Goal: Entertainment & Leisure: Consume media (video, audio)

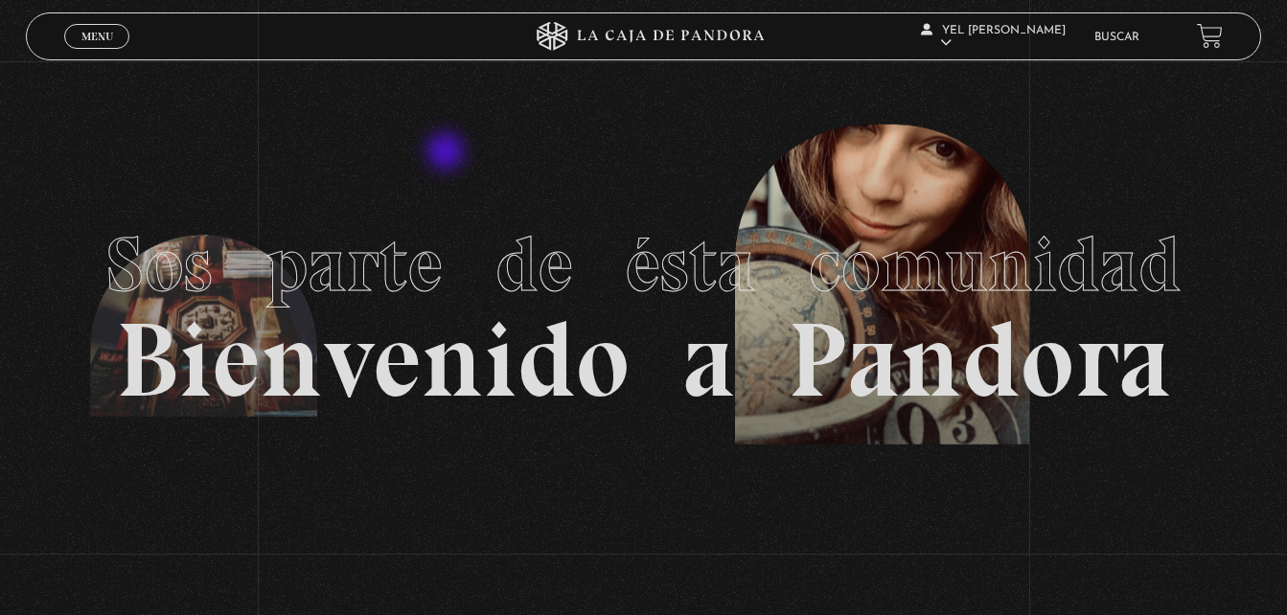
scroll to position [59, 0]
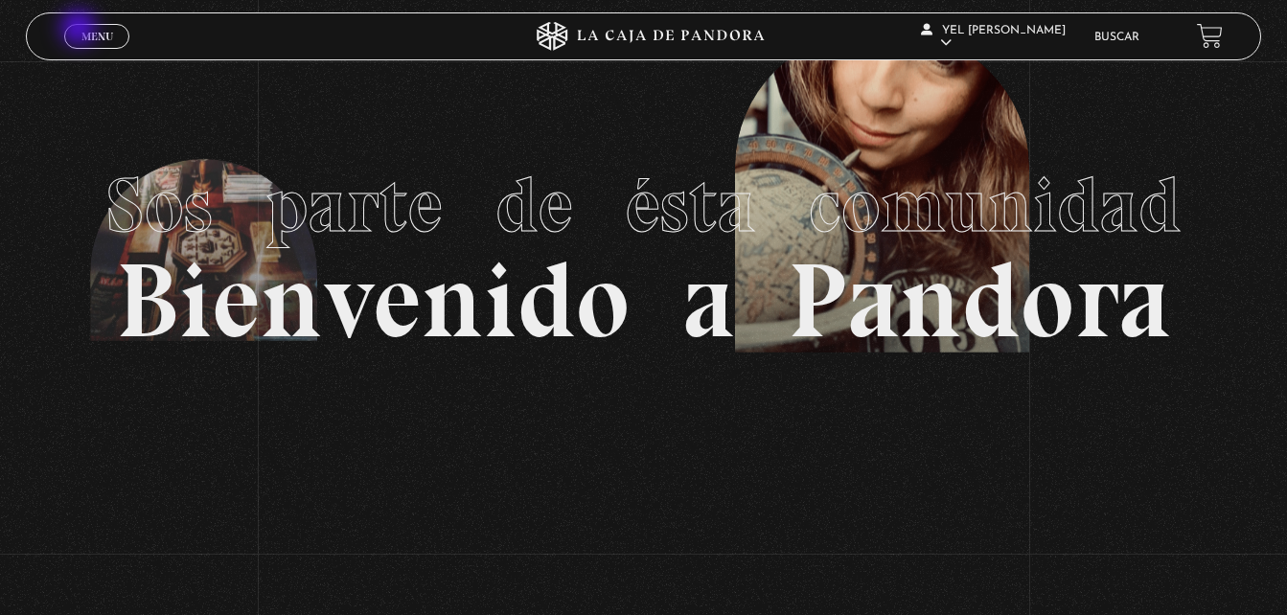
click at [81, 31] on span "Menu" at bounding box center [97, 36] width 32 height 11
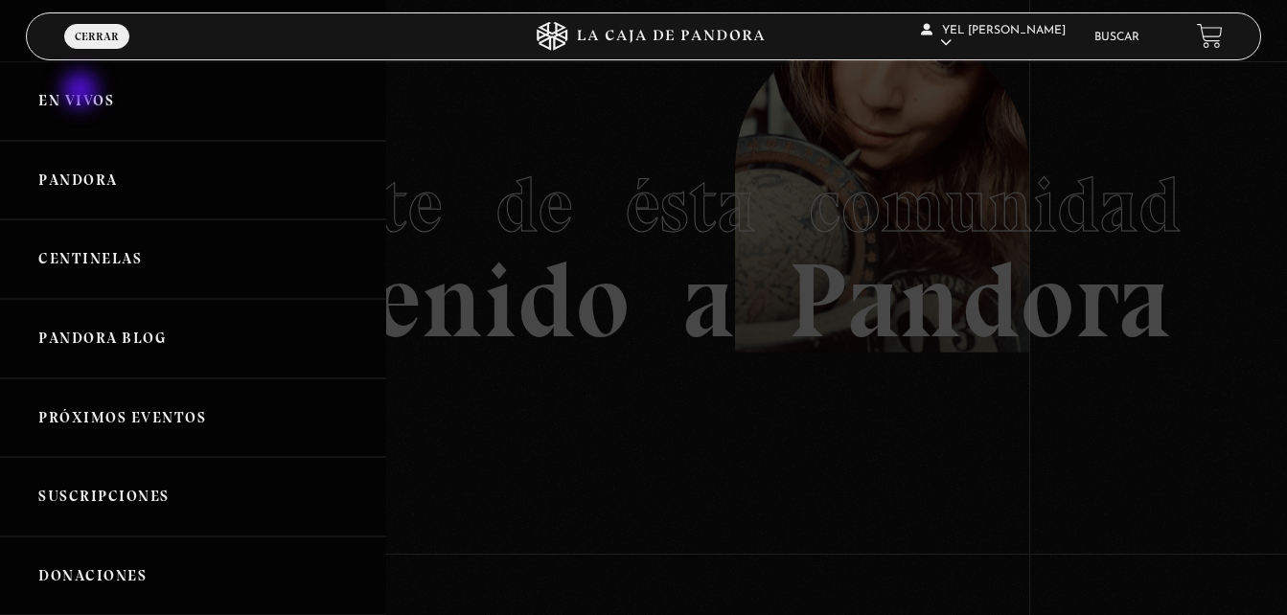
click at [82, 92] on link "En vivos" at bounding box center [193, 101] width 386 height 80
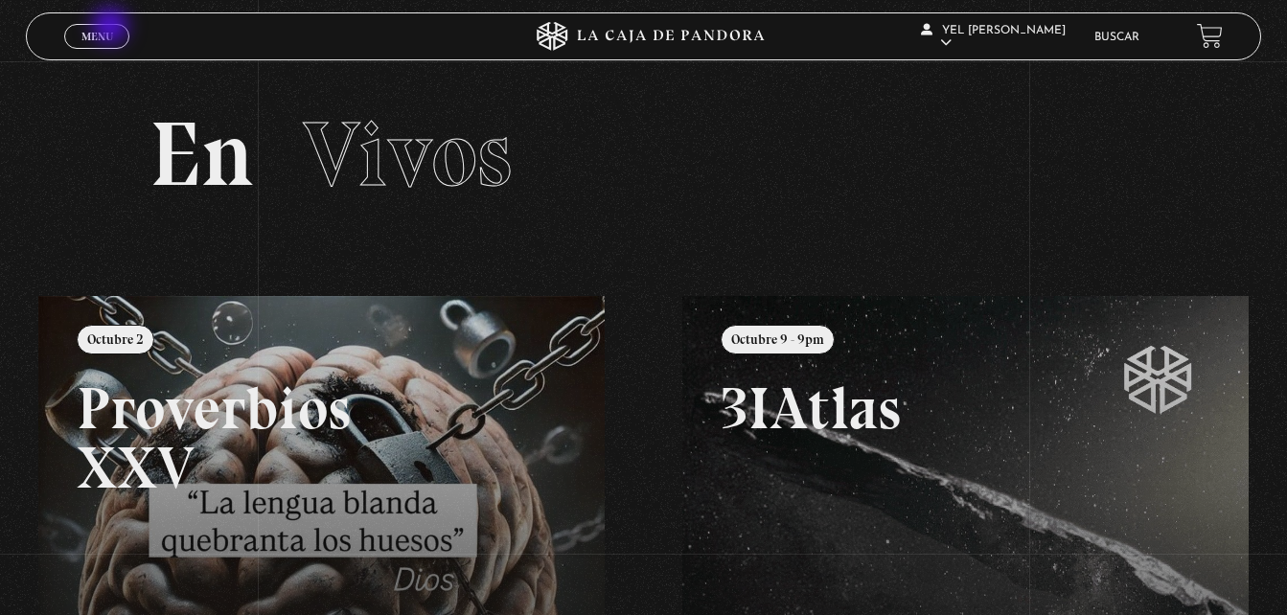
click at [112, 28] on link "Menu Cerrar" at bounding box center [96, 36] width 65 height 25
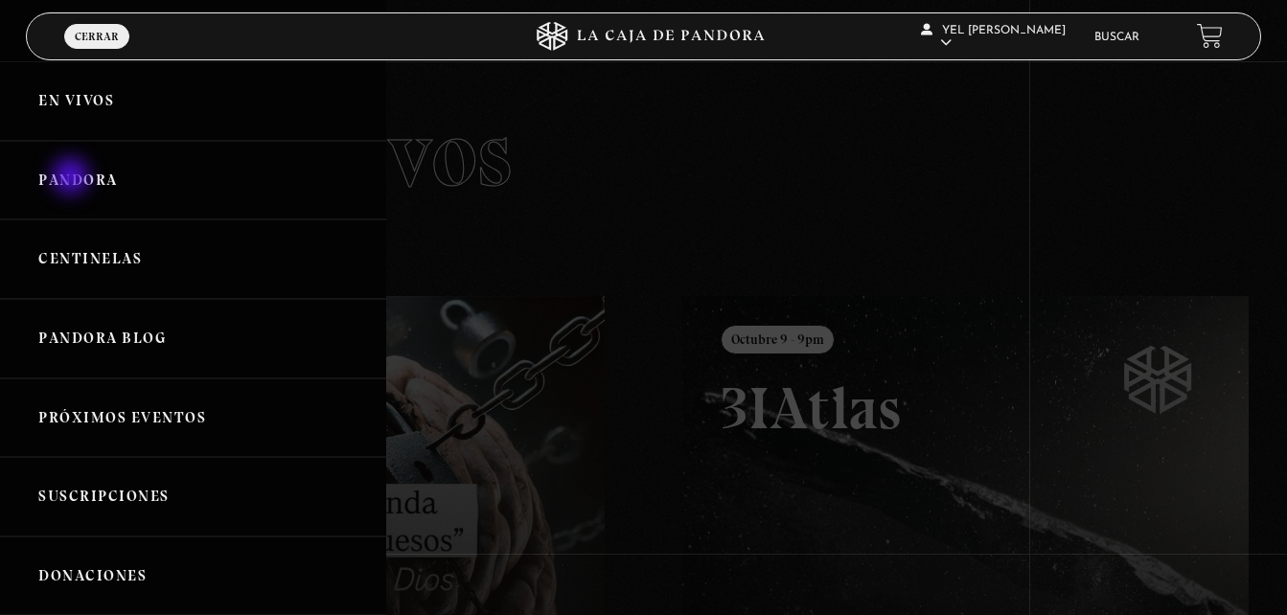
click at [73, 178] on link "Pandora" at bounding box center [193, 181] width 386 height 80
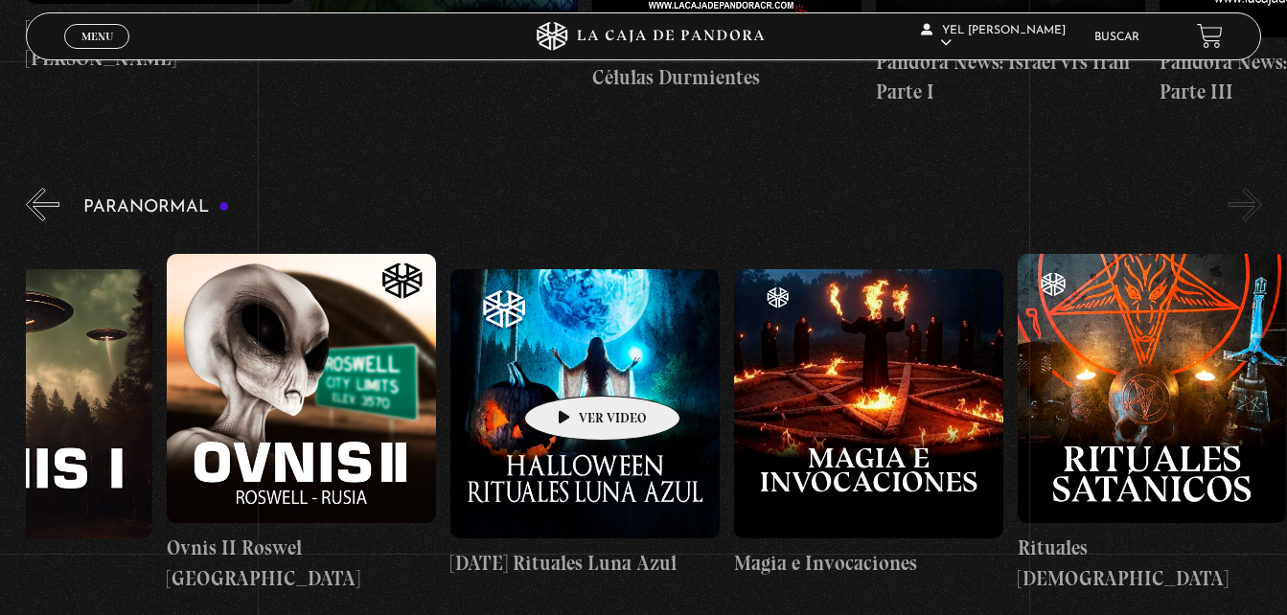
scroll to position [758, 0]
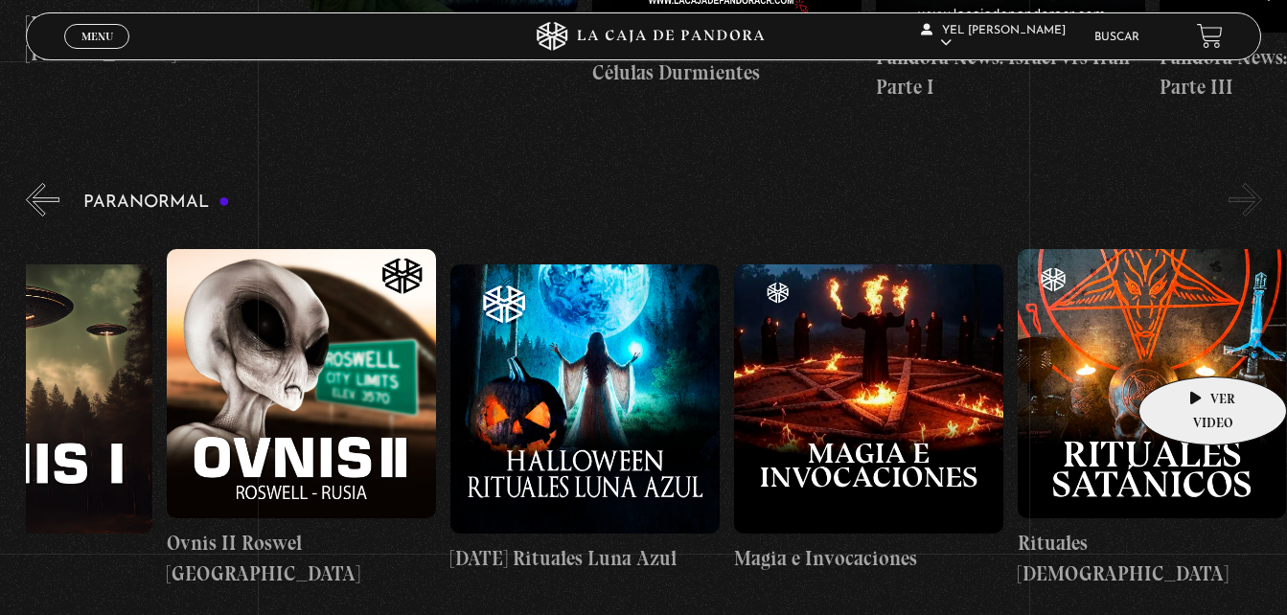
click at [1186, 348] on figure at bounding box center [1152, 383] width 269 height 269
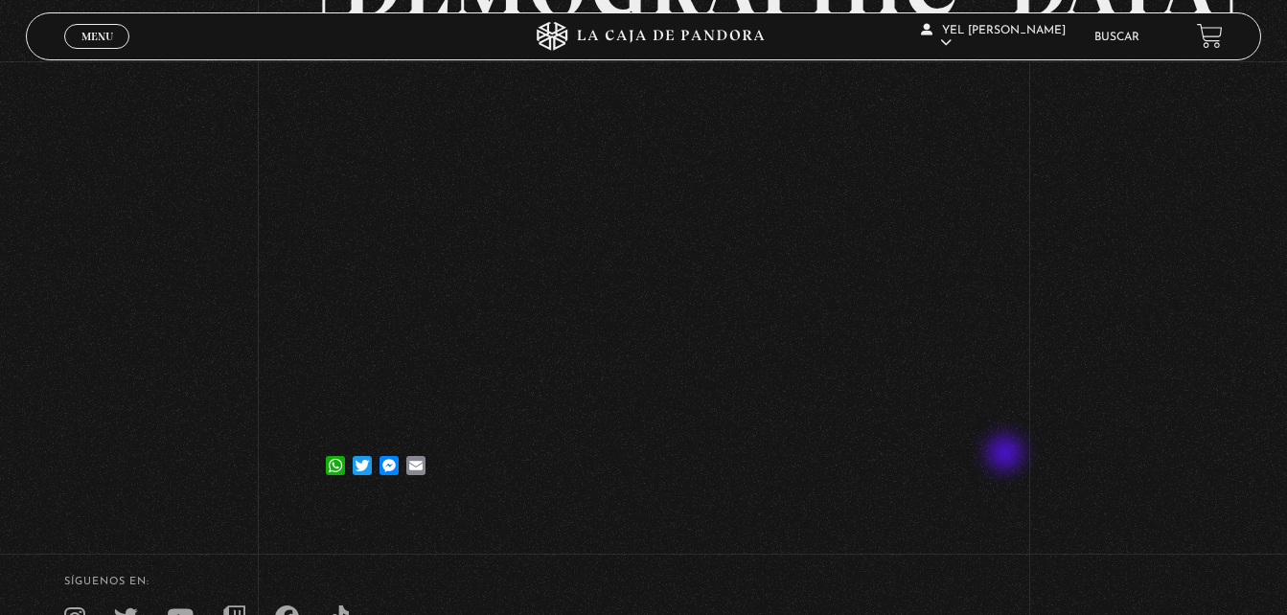
scroll to position [309, 0]
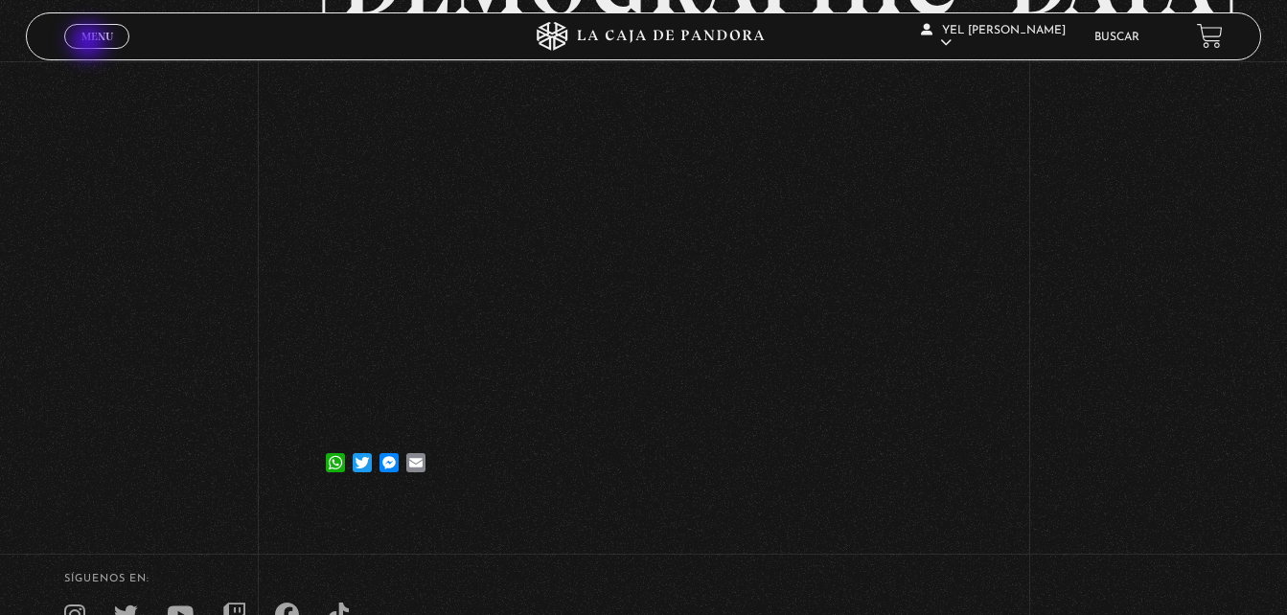
click at [90, 43] on link "Menu Cerrar" at bounding box center [96, 36] width 65 height 25
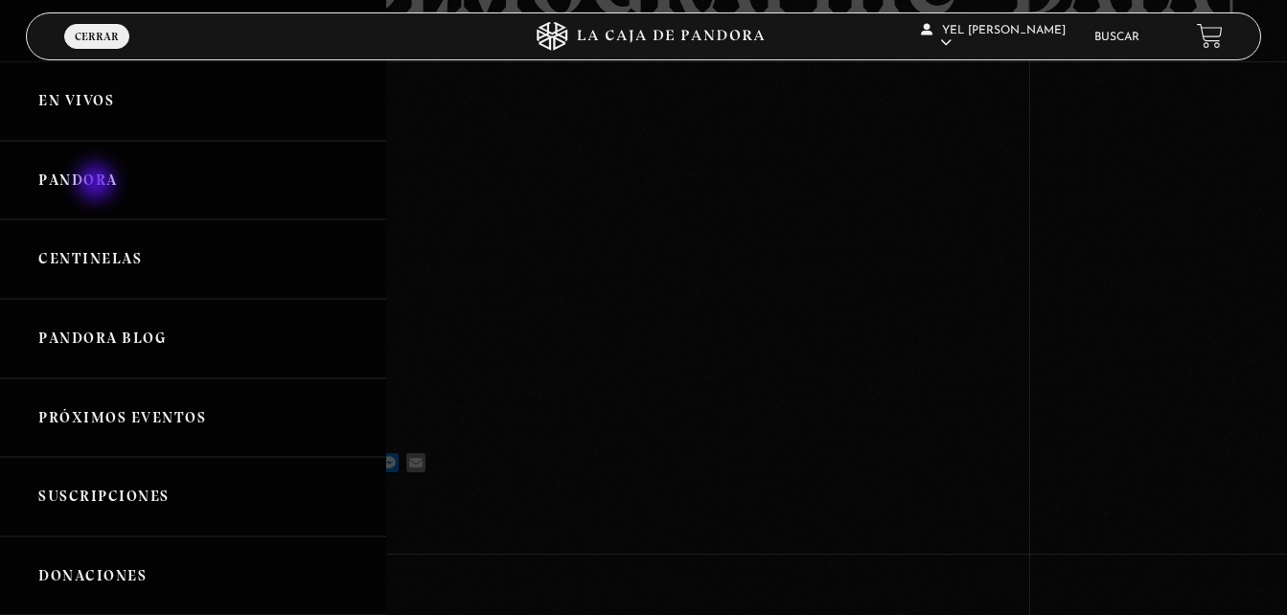
click at [98, 184] on link "Pandora" at bounding box center [193, 181] width 386 height 80
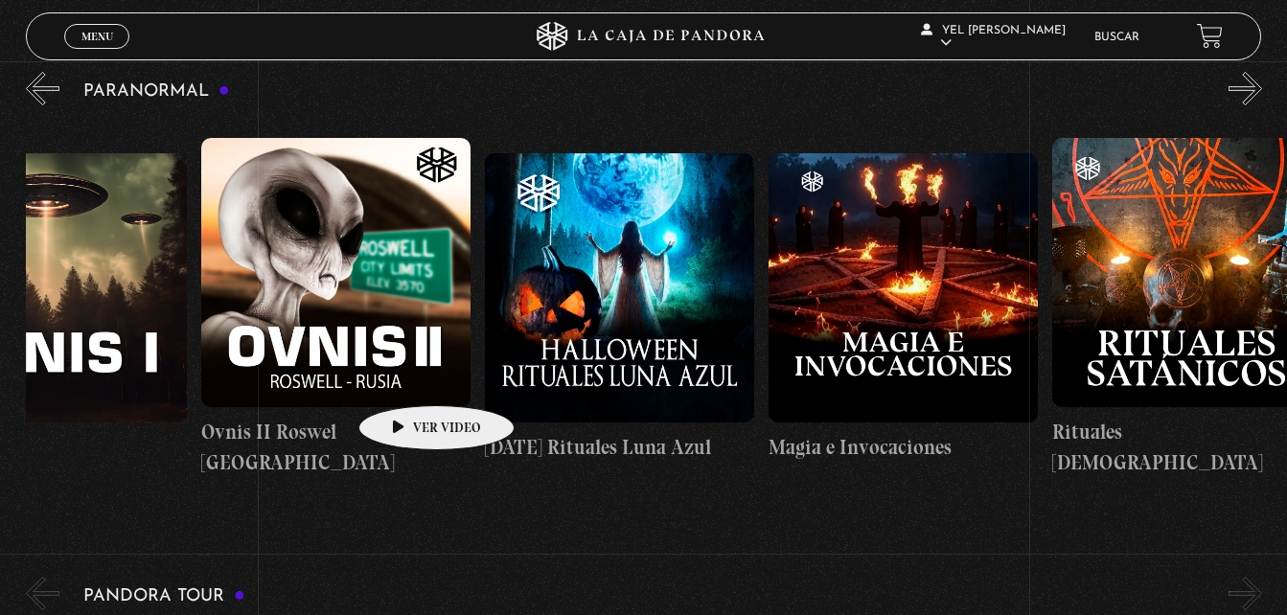
scroll to position [0, 1843]
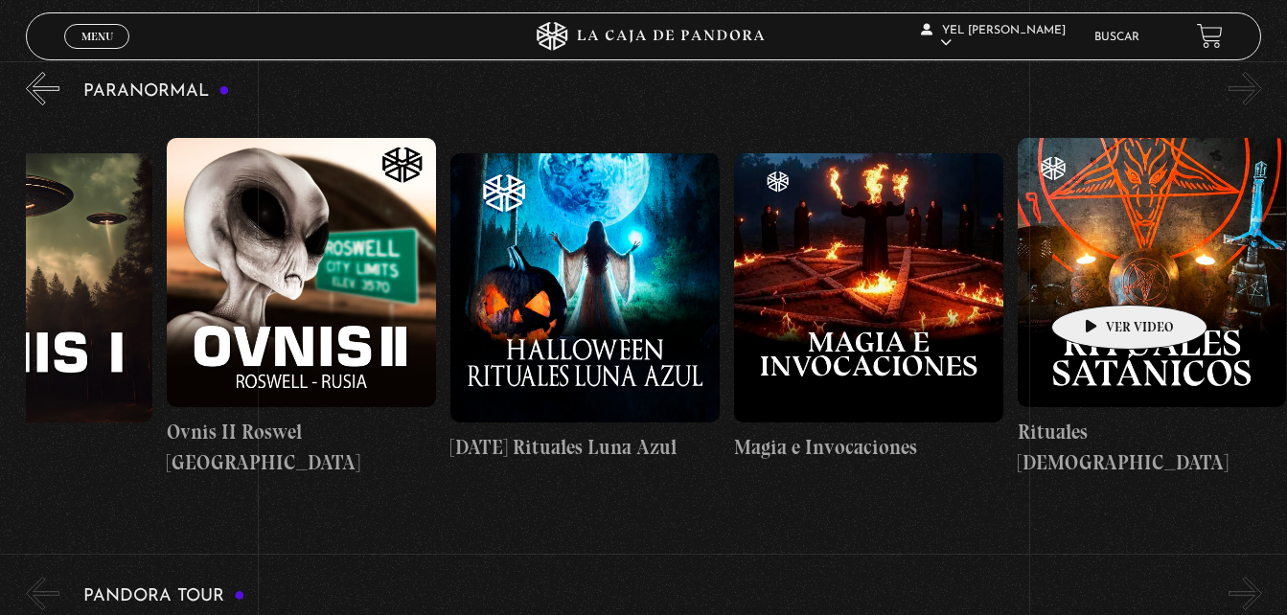
click at [1099, 276] on figure at bounding box center [1152, 272] width 269 height 269
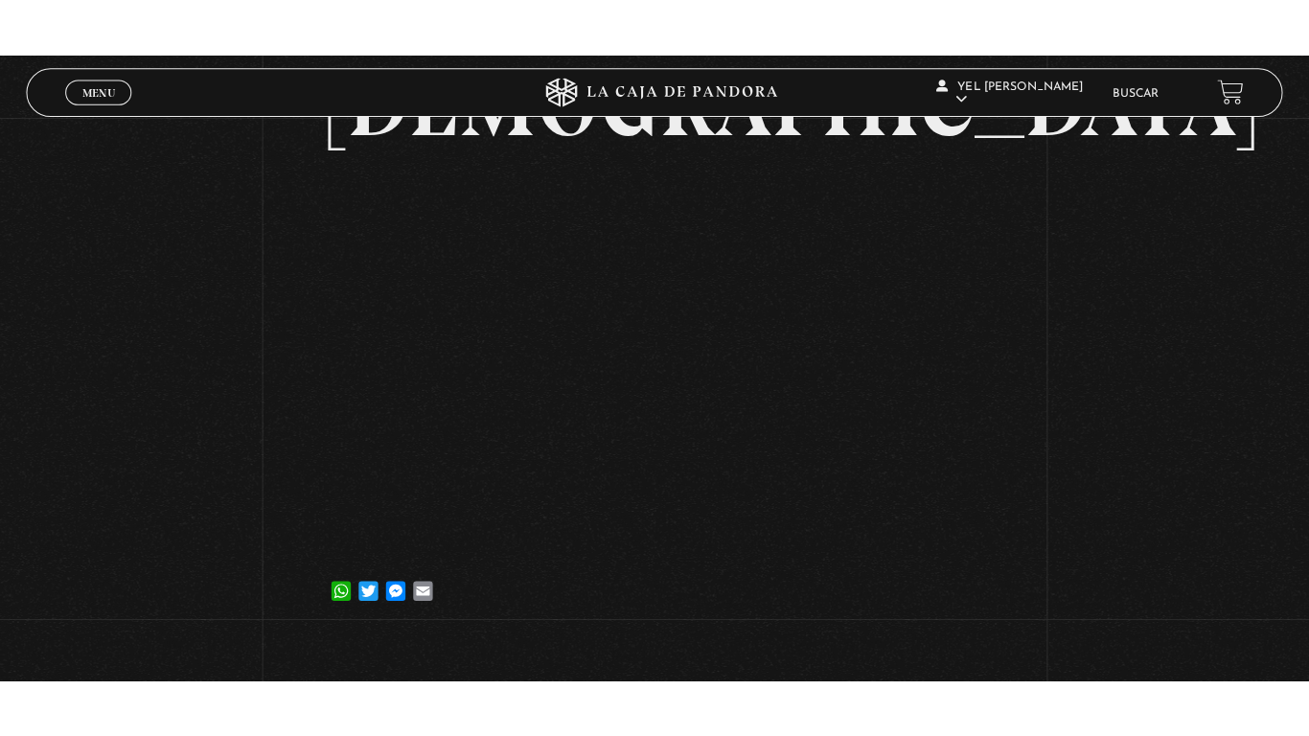
scroll to position [243, 0]
